Goal: Transaction & Acquisition: Purchase product/service

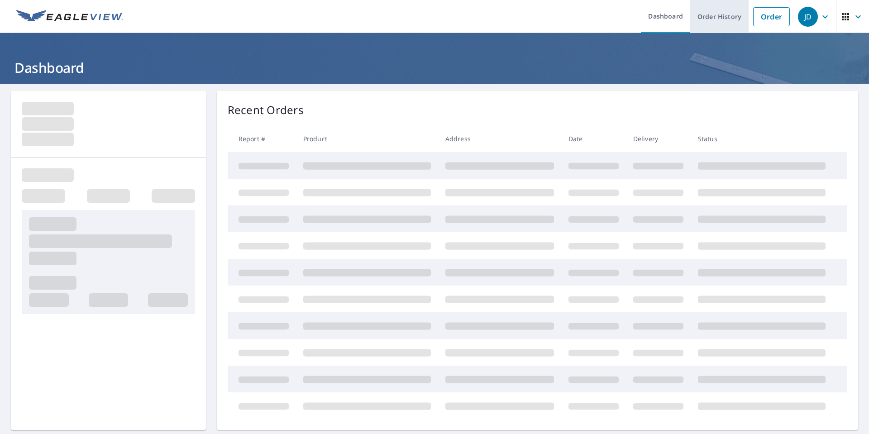
click at [710, 21] on link "Order History" at bounding box center [719, 16] width 58 height 33
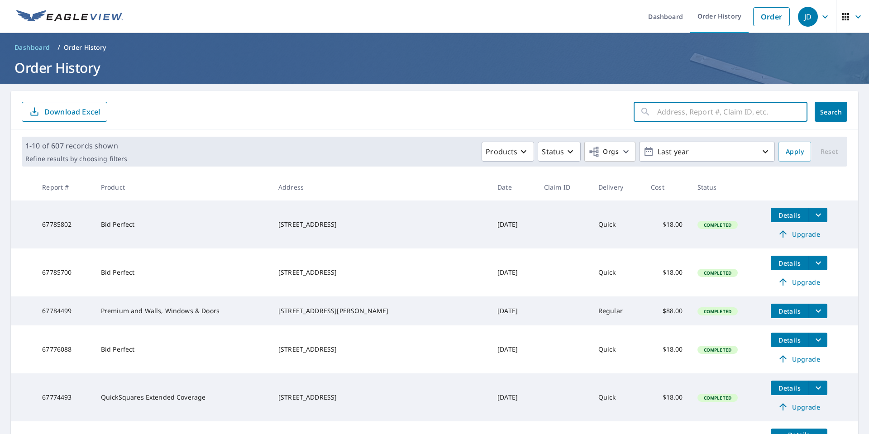
click at [663, 121] on input "text" at bounding box center [732, 111] width 150 height 25
click at [702, 121] on input "170 tulip[" at bounding box center [723, 111] width 133 height 25
type input "170 tulip"
click button "Search" at bounding box center [831, 112] width 33 height 20
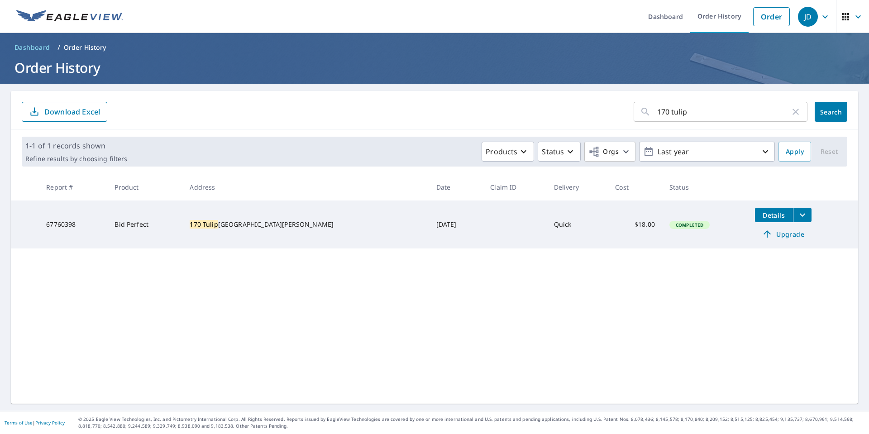
click at [768, 237] on span "Upgrade" at bounding box center [784, 234] width 46 height 11
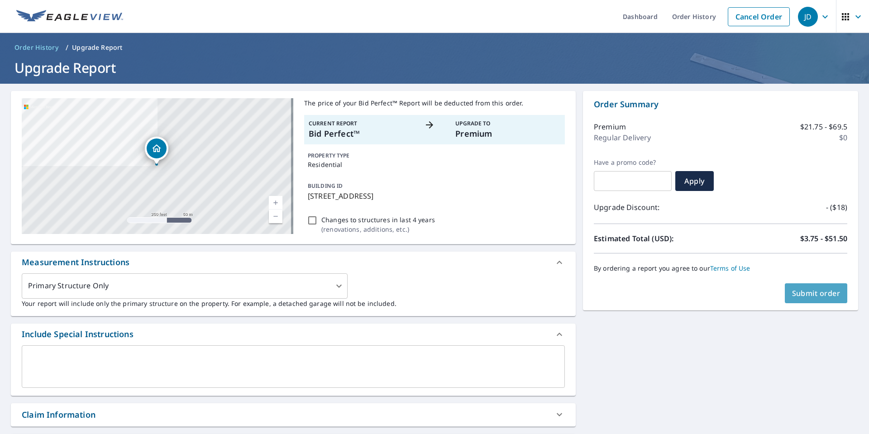
click at [804, 291] on span "Submit order" at bounding box center [816, 293] width 48 height 10
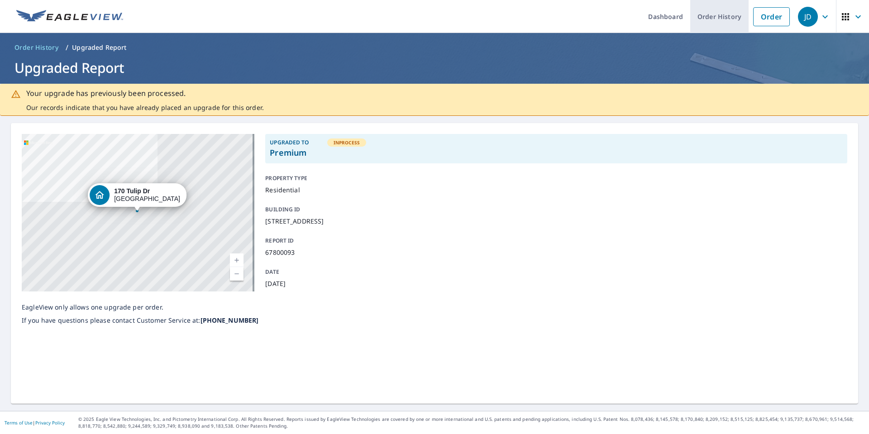
click at [699, 10] on link "Order History" at bounding box center [719, 16] width 58 height 33
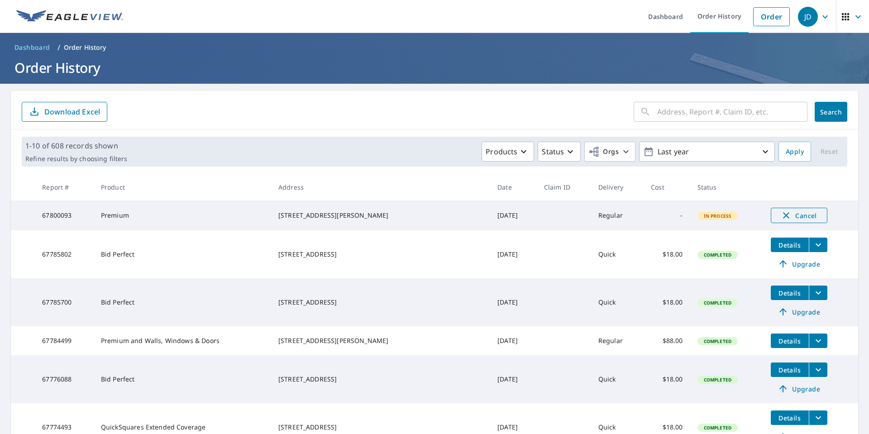
click at [780, 214] on span "Cancel" at bounding box center [799, 215] width 38 height 11
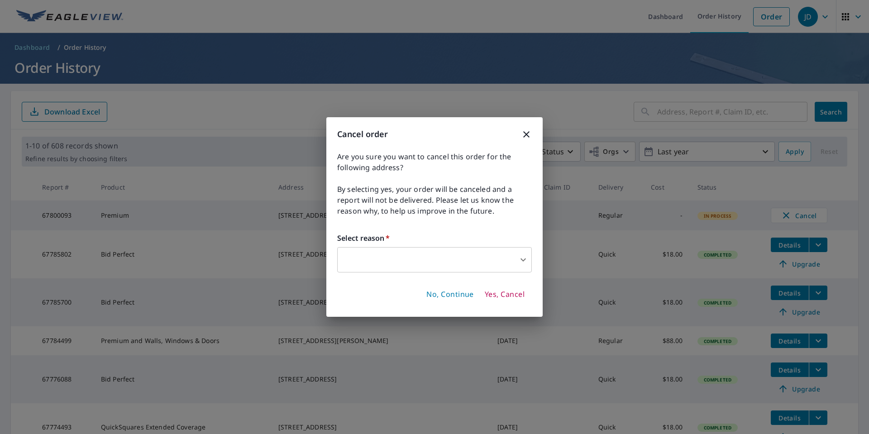
click at [435, 262] on body "JD JD Dashboard Order History Order JD Dashboard / Order History Order History …" at bounding box center [434, 217] width 869 height 434
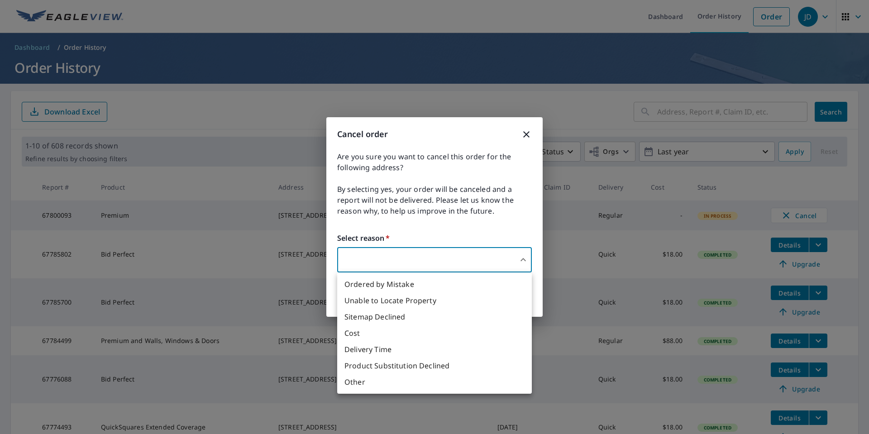
click at [381, 351] on li "Delivery Time" at bounding box center [434, 349] width 195 height 16
type input "34"
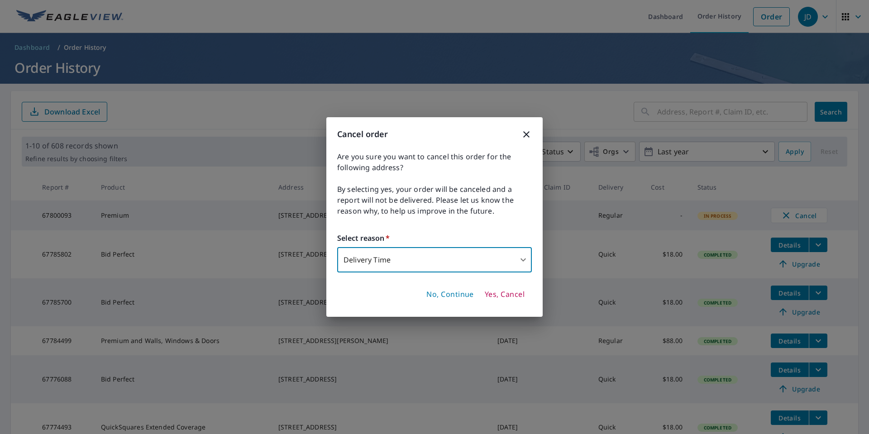
click at [500, 294] on span "Yes, Cancel" at bounding box center [505, 295] width 40 height 10
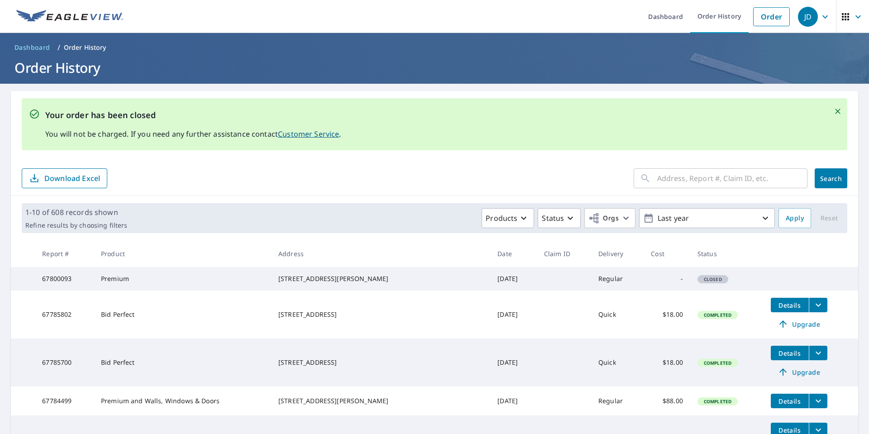
click at [669, 187] on input "text" at bounding box center [732, 178] width 150 height 25
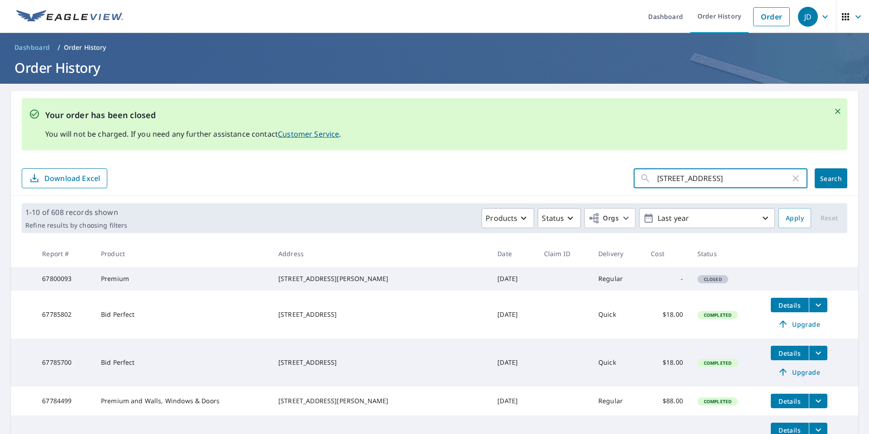
type input "[STREET_ADDRESS]"
click at [830, 179] on span "Search" at bounding box center [831, 178] width 18 height 9
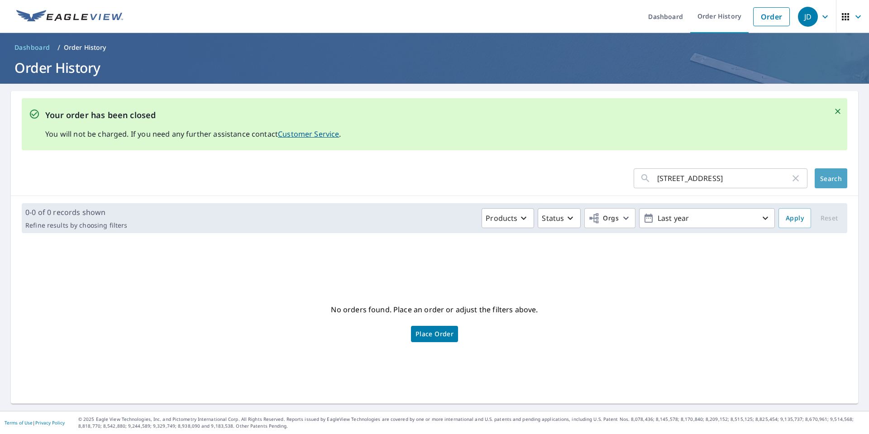
click at [826, 182] on span "Search" at bounding box center [831, 178] width 18 height 9
click at [708, 17] on link "Order History" at bounding box center [719, 16] width 58 height 33
click at [712, 21] on link "Order History" at bounding box center [719, 16] width 58 height 33
click at [790, 176] on icon "button" at bounding box center [795, 178] width 11 height 11
click at [716, 16] on link "Order History" at bounding box center [719, 16] width 58 height 33
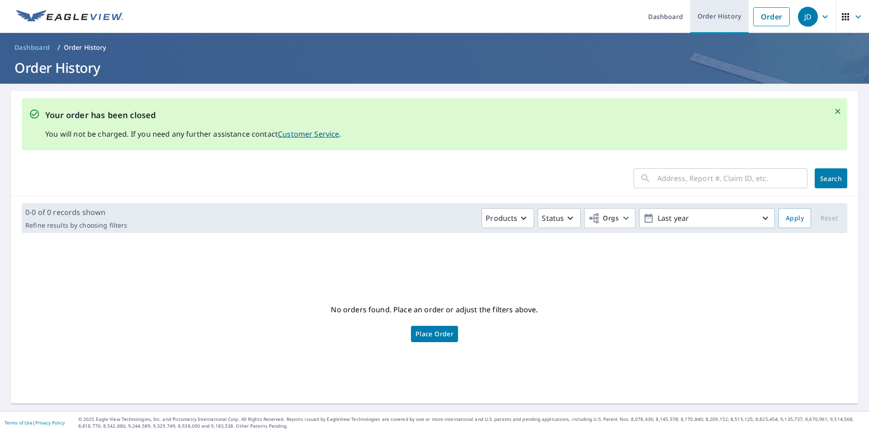
click at [709, 28] on link "Order History" at bounding box center [719, 16] width 58 height 33
click at [666, 29] on link "Dashboard" at bounding box center [665, 16] width 49 height 33
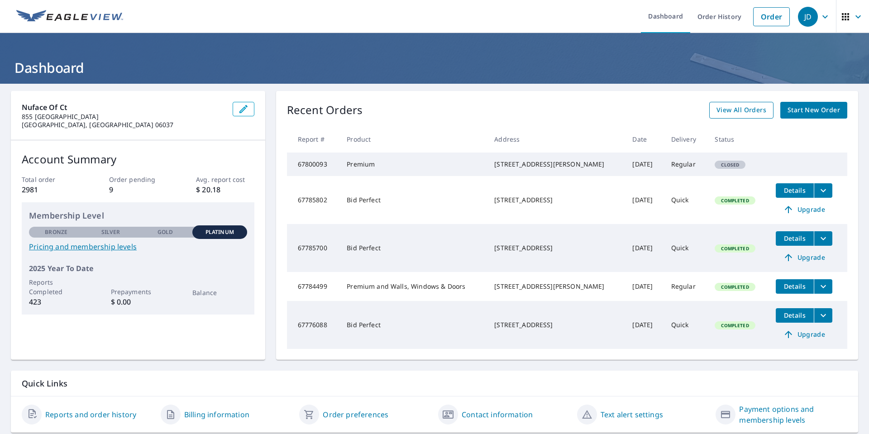
click at [732, 110] on span "View All Orders" at bounding box center [742, 110] width 50 height 11
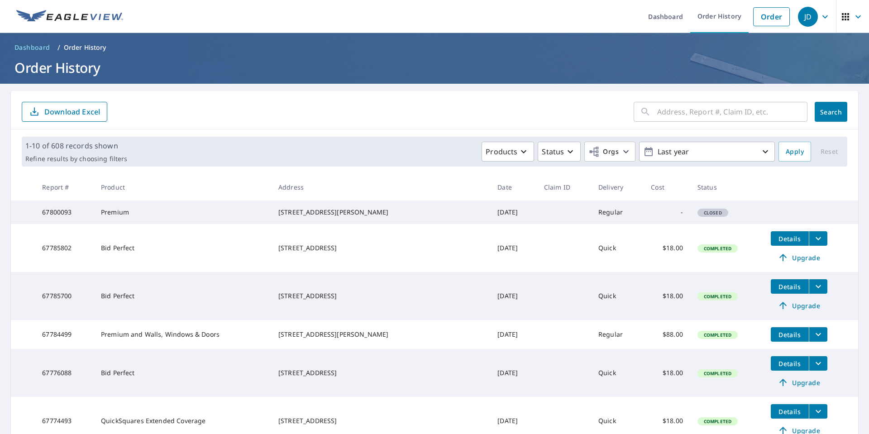
click at [652, 213] on td "-" at bounding box center [667, 213] width 47 height 24
click at [551, 223] on td at bounding box center [564, 213] width 54 height 24
drag, startPoint x: 621, startPoint y: 214, endPoint x: 755, endPoint y: 195, distance: 135.3
click at [644, 214] on td "-" at bounding box center [667, 213] width 47 height 24
click at [703, 115] on input "text" at bounding box center [732, 111] width 150 height 25
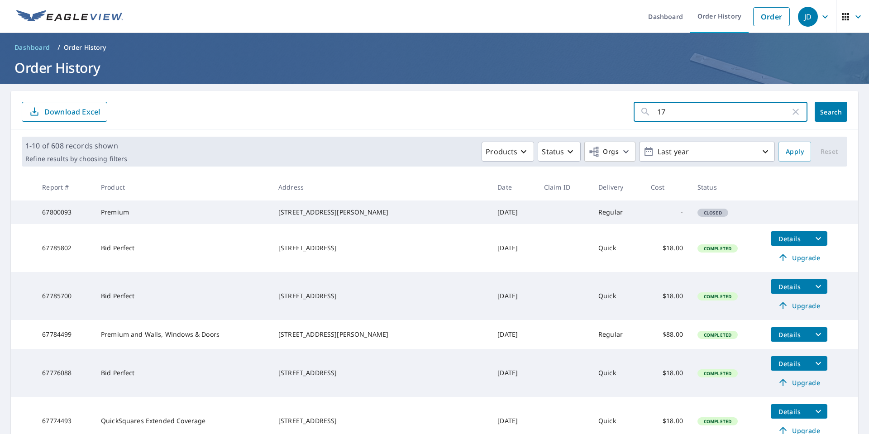
type input "170"
click button "Search" at bounding box center [831, 112] width 33 height 20
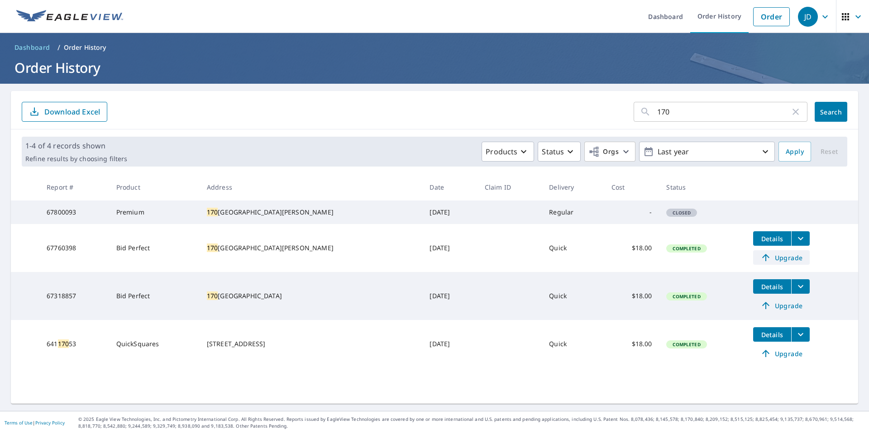
click at [779, 263] on span "Upgrade" at bounding box center [782, 257] width 46 height 11
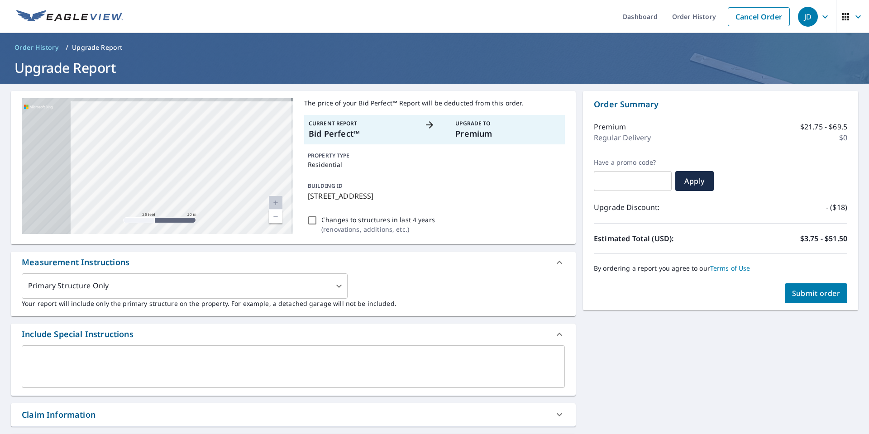
drag, startPoint x: 282, startPoint y: 154, endPoint x: 495, endPoint y: 188, distance: 215.0
click at [506, 184] on div "[STREET_ADDRESS][PERSON_NAME] Aerial Road A standard road map Aerial A detailed…" at bounding box center [293, 167] width 565 height 153
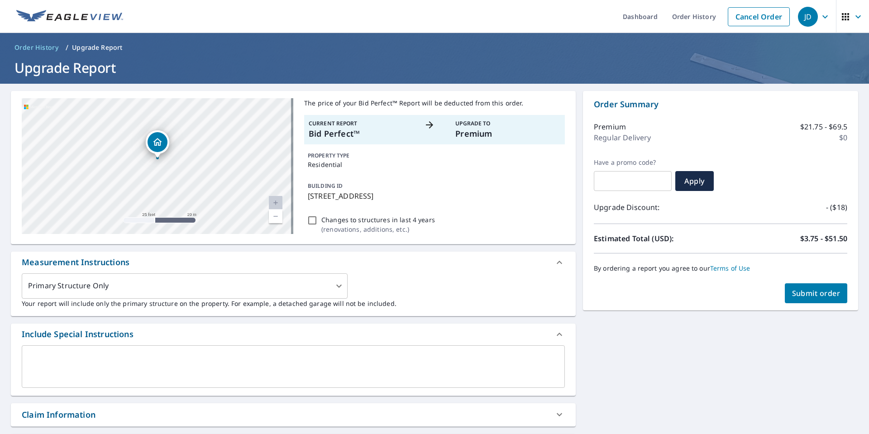
drag, startPoint x: 66, startPoint y: 168, endPoint x: 360, endPoint y: 142, distance: 295.5
click at [360, 142] on div "[STREET_ADDRESS][PERSON_NAME] Aerial Road A standard road map Aerial A detailed…" at bounding box center [293, 167] width 565 height 153
click at [215, 162] on div "[STREET_ADDRESS][PERSON_NAME]" at bounding box center [158, 166] width 272 height 136
drag, startPoint x: 151, startPoint y: 167, endPoint x: 218, endPoint y: 153, distance: 67.9
click at [218, 153] on div "[STREET_ADDRESS][PERSON_NAME]" at bounding box center [208, 143] width 24 height 28
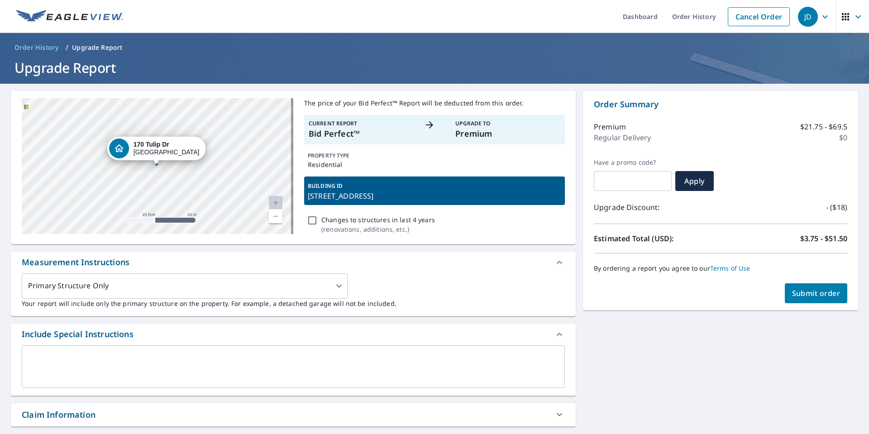
click at [193, 182] on div "[STREET_ADDRESS][PERSON_NAME]" at bounding box center [158, 166] width 272 height 136
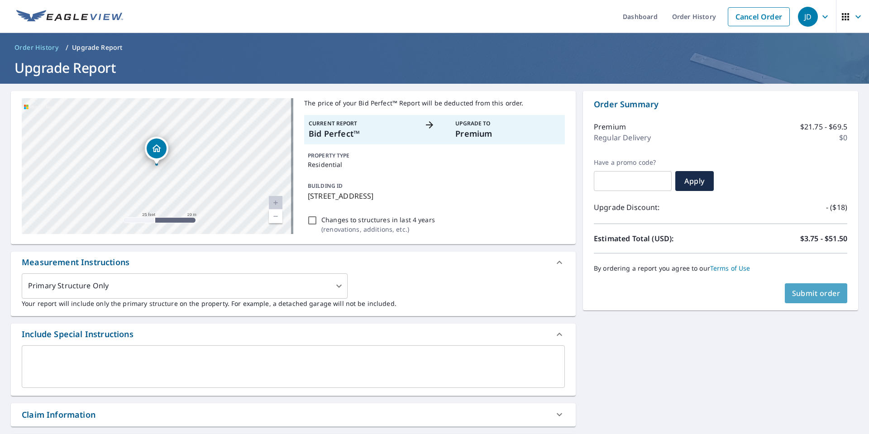
click at [792, 293] on span "Submit order" at bounding box center [816, 293] width 48 height 10
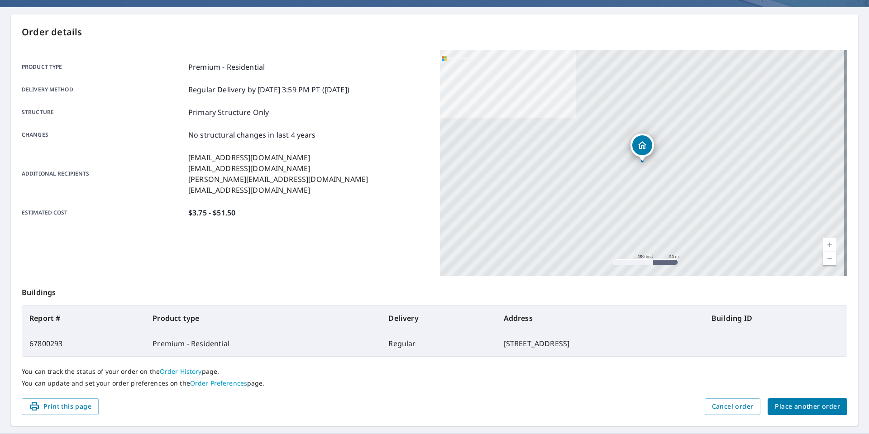
scroll to position [99, 0]
